Goal: Navigation & Orientation: Find specific page/section

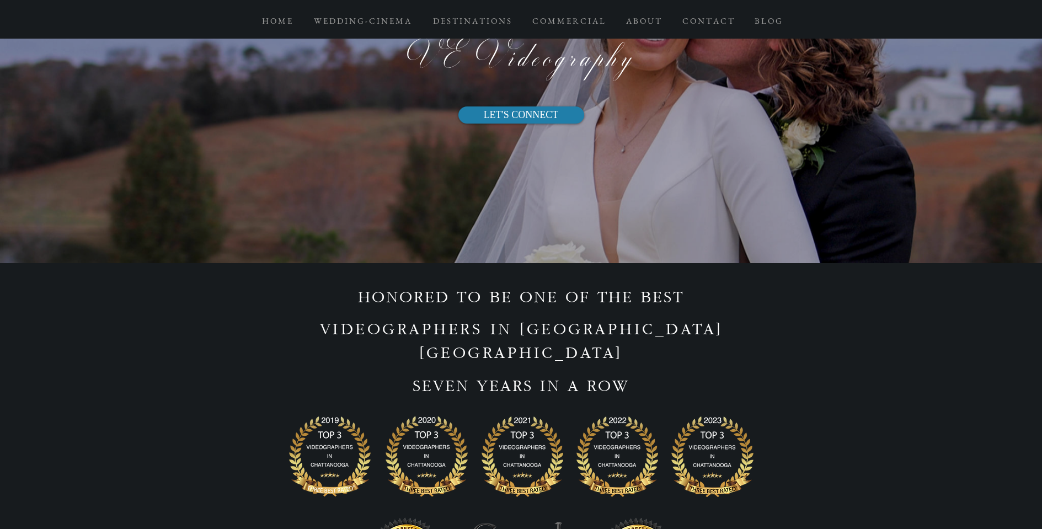
scroll to position [5707, 0]
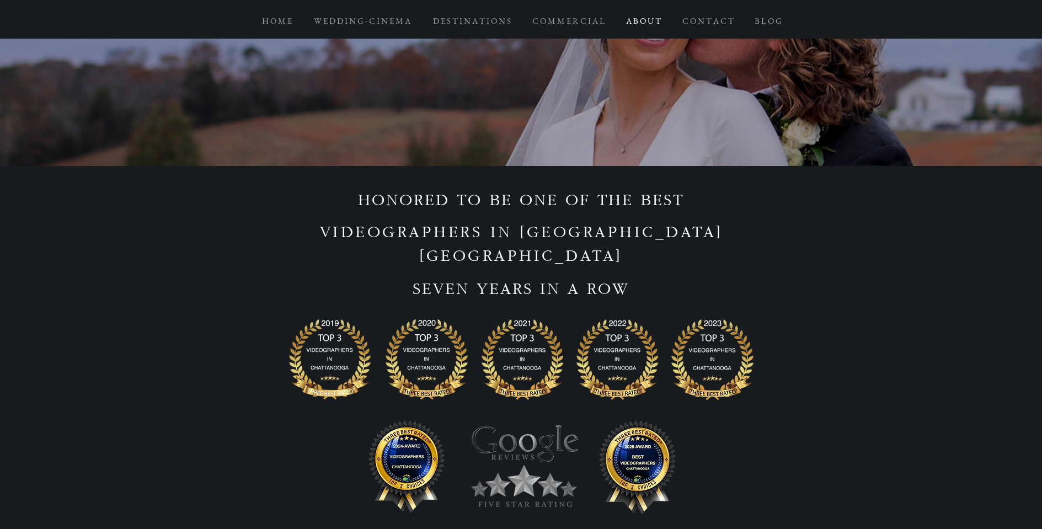
click at [650, 25] on p "A B O U T" at bounding box center [644, 21] width 46 height 20
click at [702, 20] on p "C O N T A C T" at bounding box center [708, 21] width 62 height 20
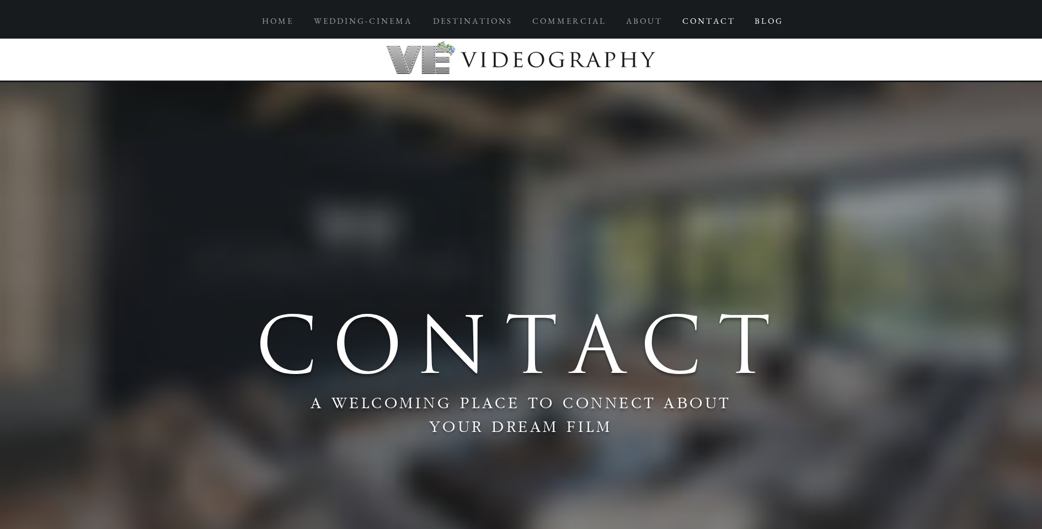
click at [773, 23] on p "B L O G" at bounding box center [768, 21] width 38 height 20
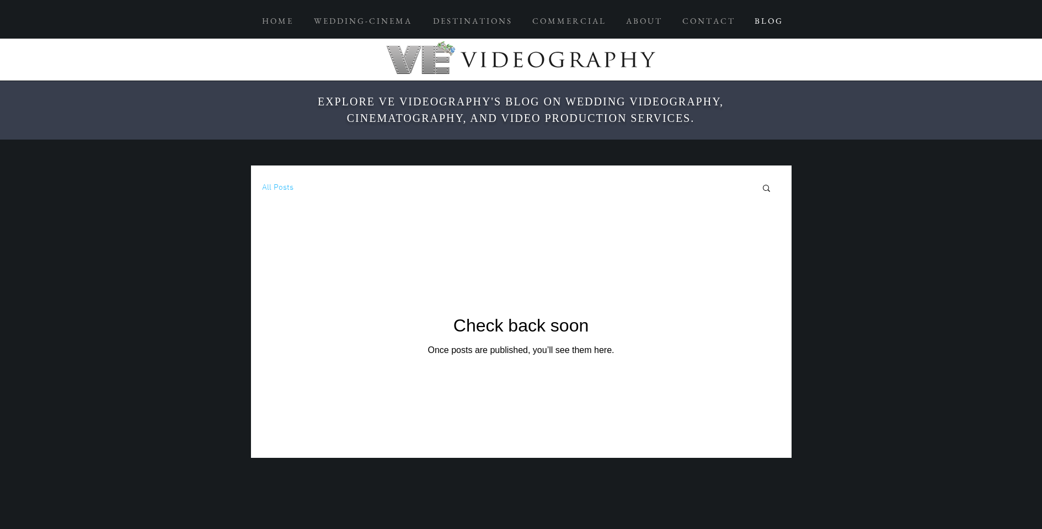
click at [772, 24] on p "B L O G" at bounding box center [768, 21] width 38 height 20
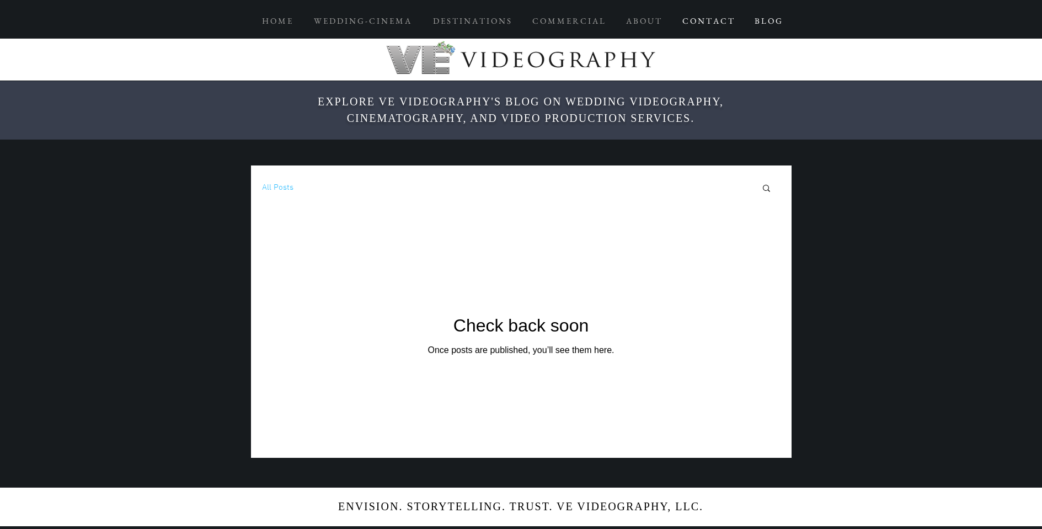
click at [722, 27] on p "C O N T A C T" at bounding box center [708, 21] width 62 height 20
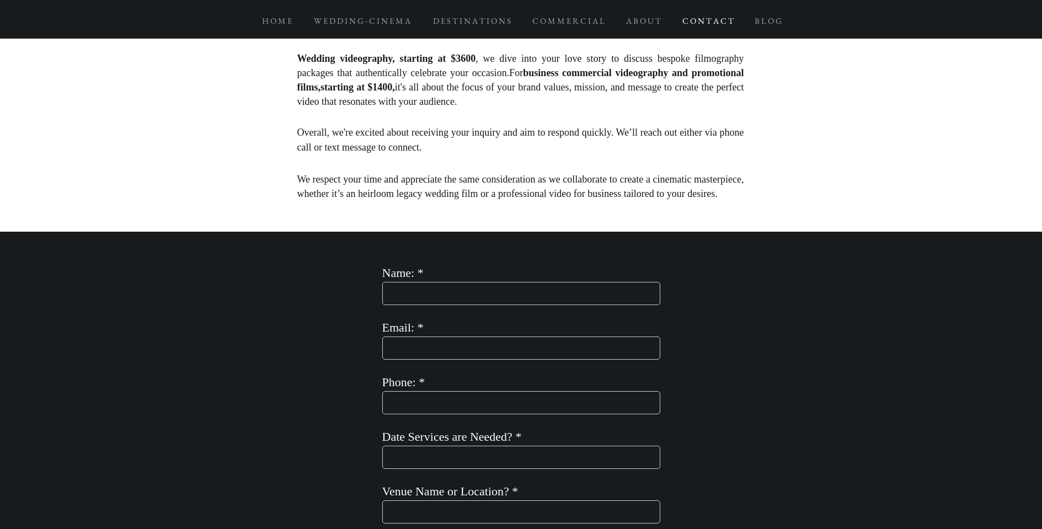
scroll to position [955, 0]
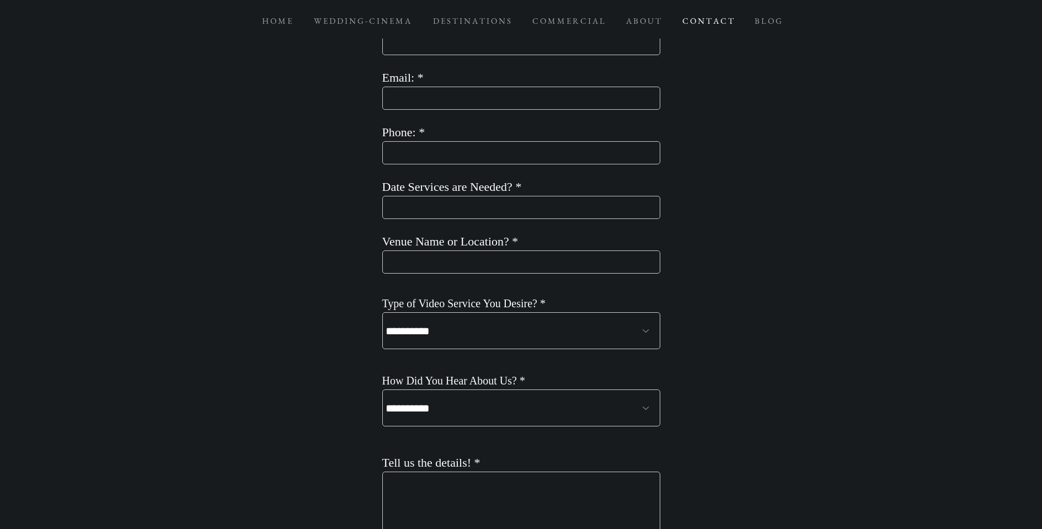
click at [601, 327] on select "**********" at bounding box center [521, 330] width 278 height 37
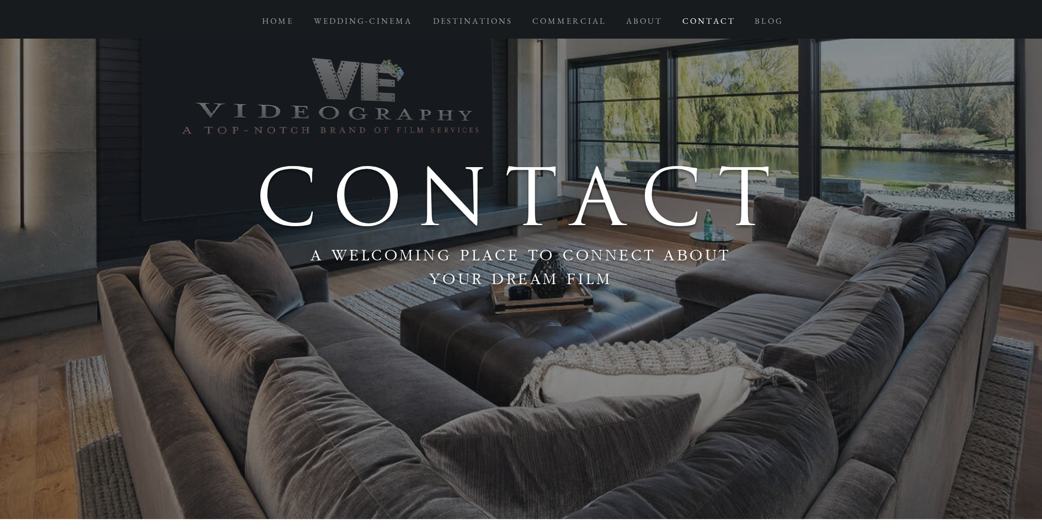
scroll to position [0, 0]
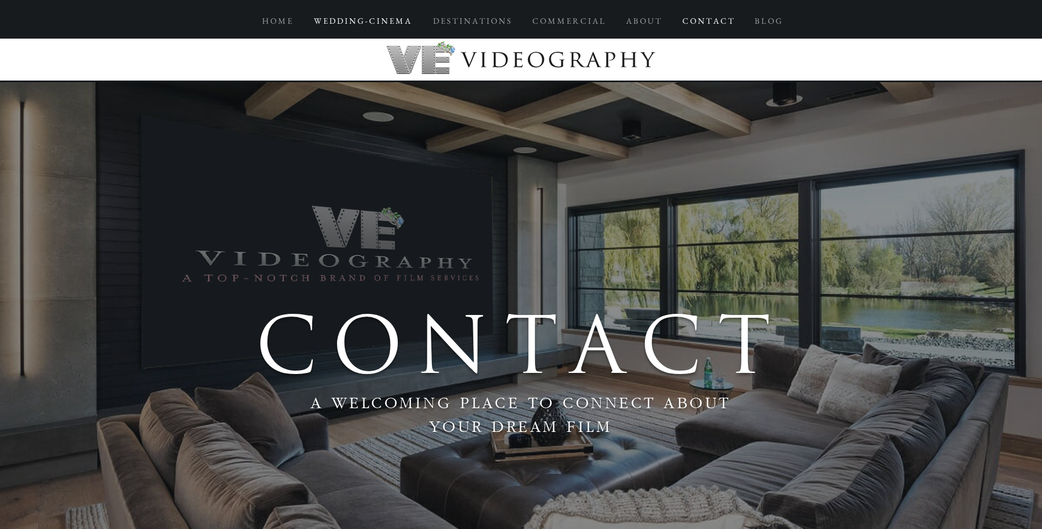
click at [392, 24] on p "W E D D I N G - C I N E M A" at bounding box center [362, 21] width 108 height 20
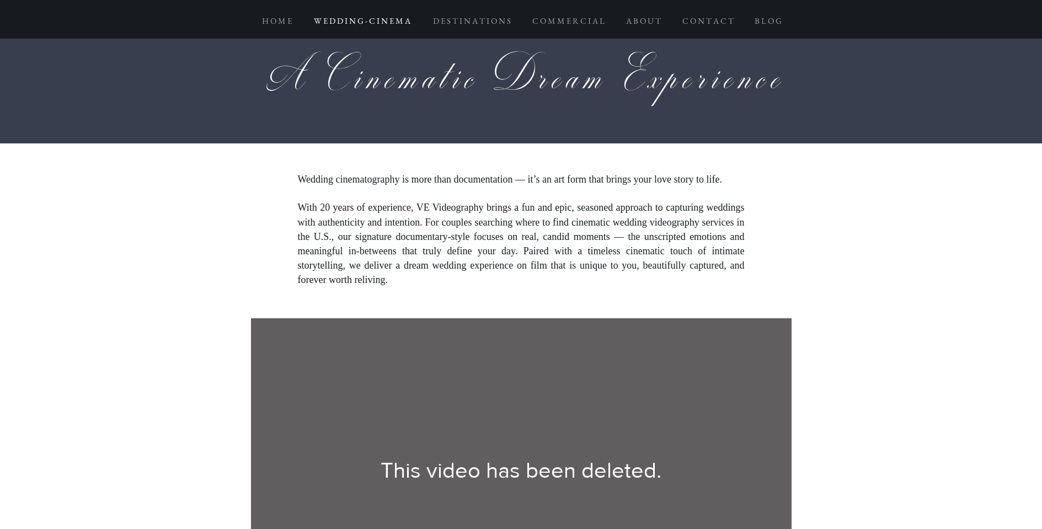
scroll to position [1272, 0]
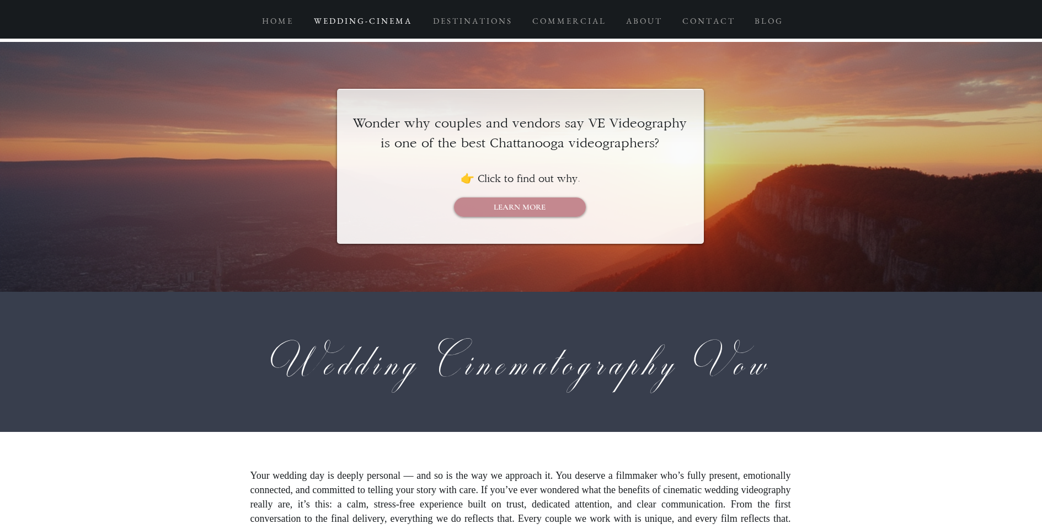
click at [542, 197] on div at bounding box center [520, 166] width 367 height 155
click at [542, 205] on span "LEARN MORE" at bounding box center [520, 207] width 52 height 12
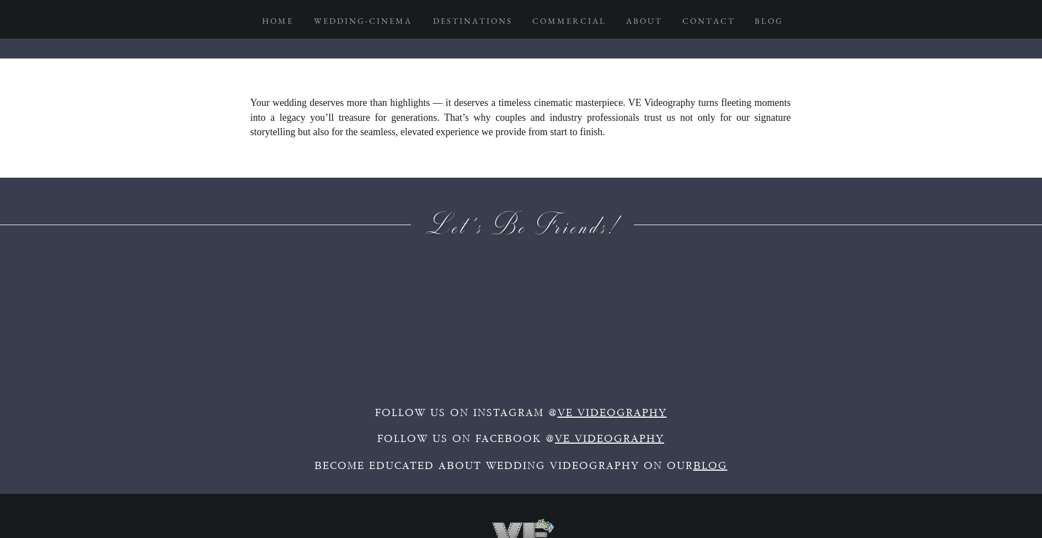
scroll to position [10655, 0]
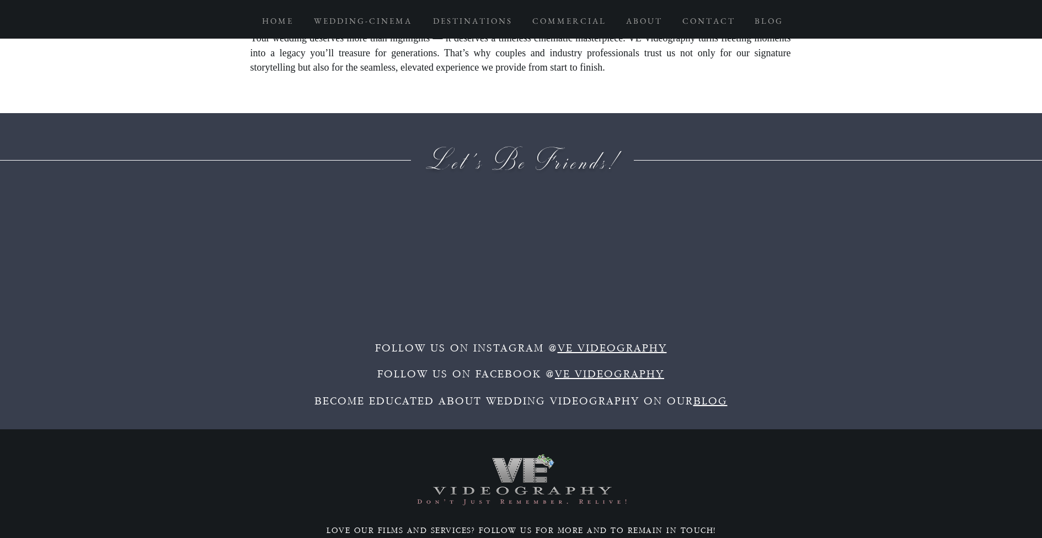
click at [715, 395] on link "BLOG" at bounding box center [710, 401] width 34 height 12
